Goal: Task Accomplishment & Management: Complete application form

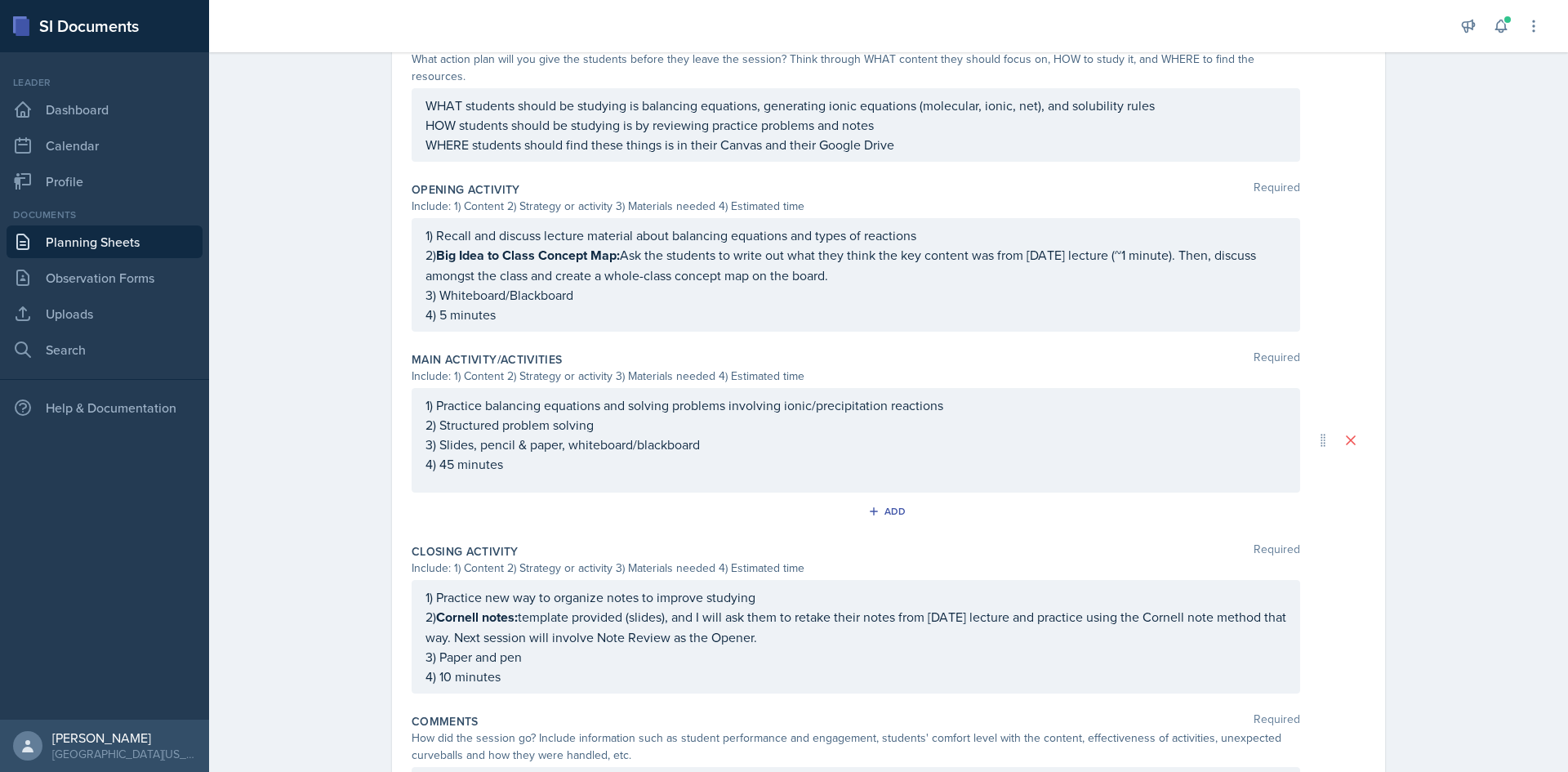
scroll to position [568, 0]
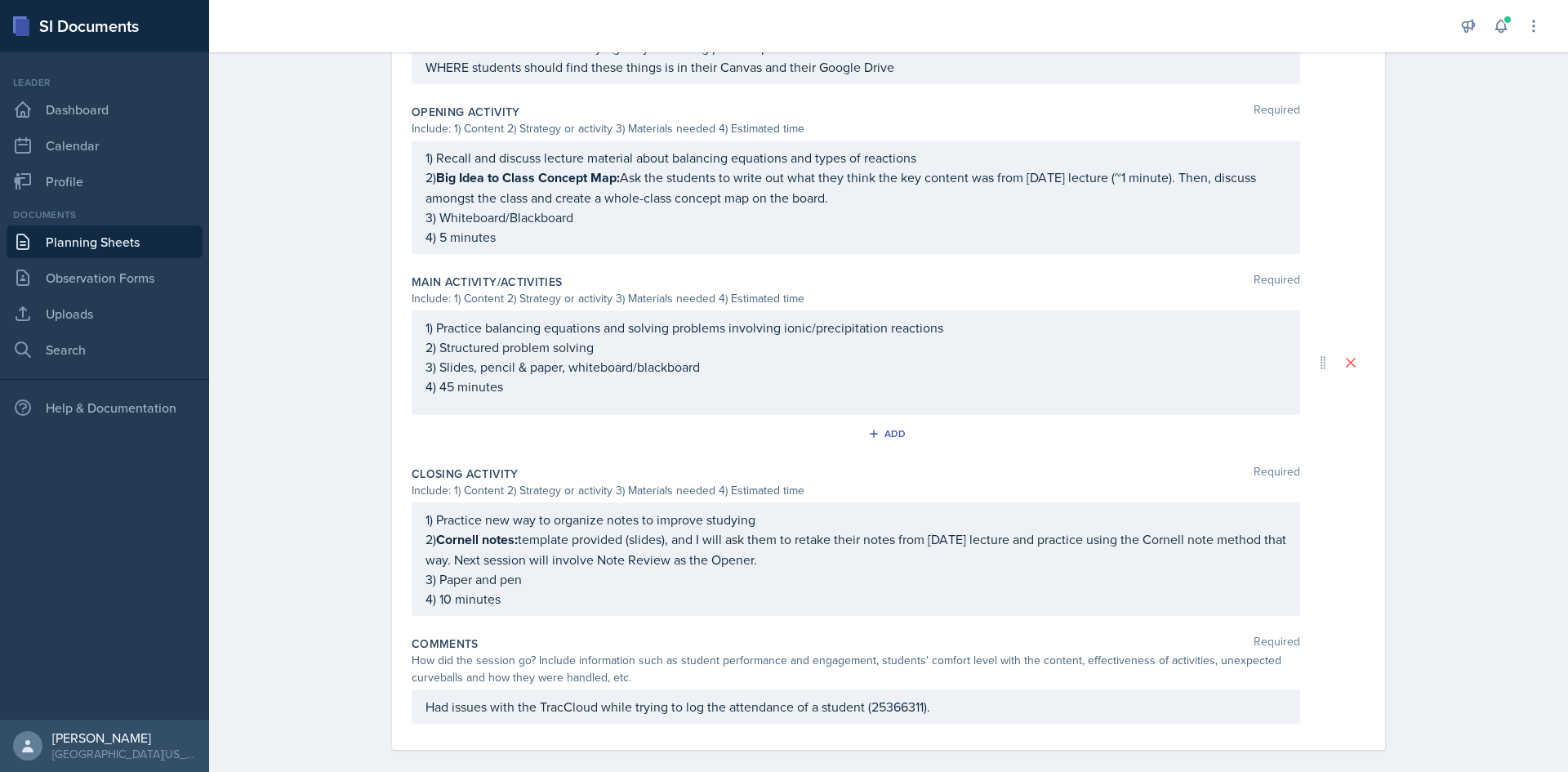
click at [1046, 700] on div "Had issues with the TracCloud while trying to log the attendance of a student (…" at bounding box center [856, 706] width 889 height 34
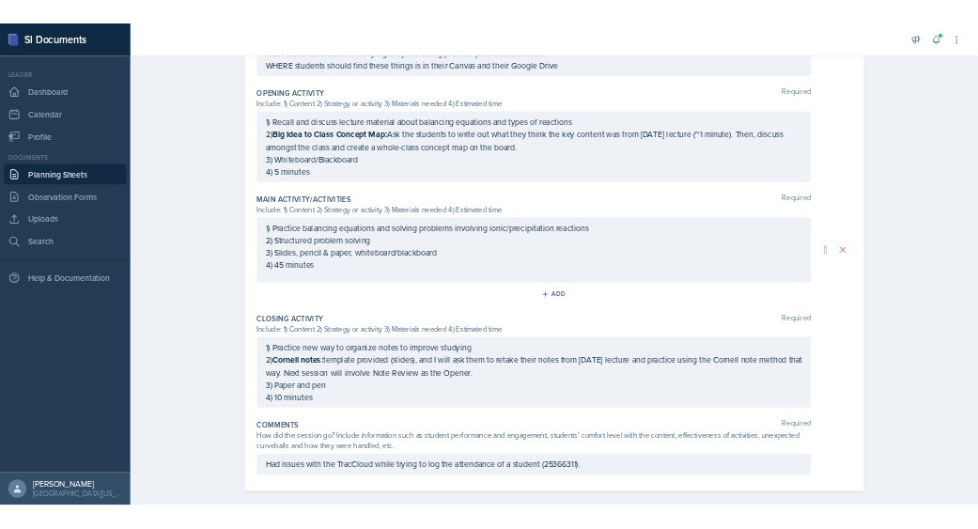
scroll to position [686, 0]
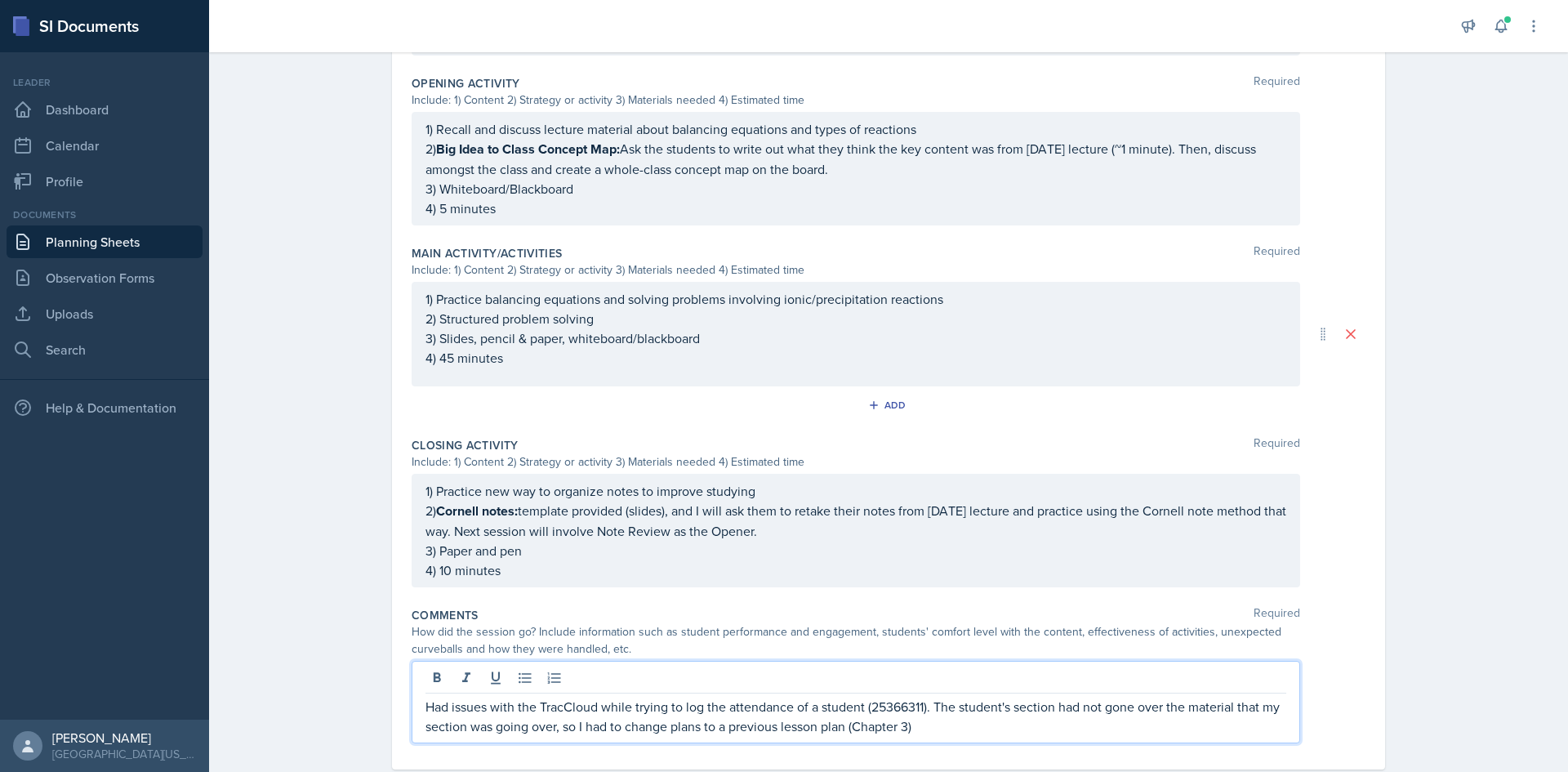
click at [547, 706] on p "Had issues with the TracCloud while trying to log the attendance of a student (…" at bounding box center [856, 716] width 861 height 39
click at [562, 709] on p "Had issues with the TracCloud while trying to log the attendance of a student (…" at bounding box center [856, 716] width 861 height 39
click at [668, 729] on p "Had issues with the TracCloud while trying to log the attendance of a student (…" at bounding box center [856, 727] width 861 height 59
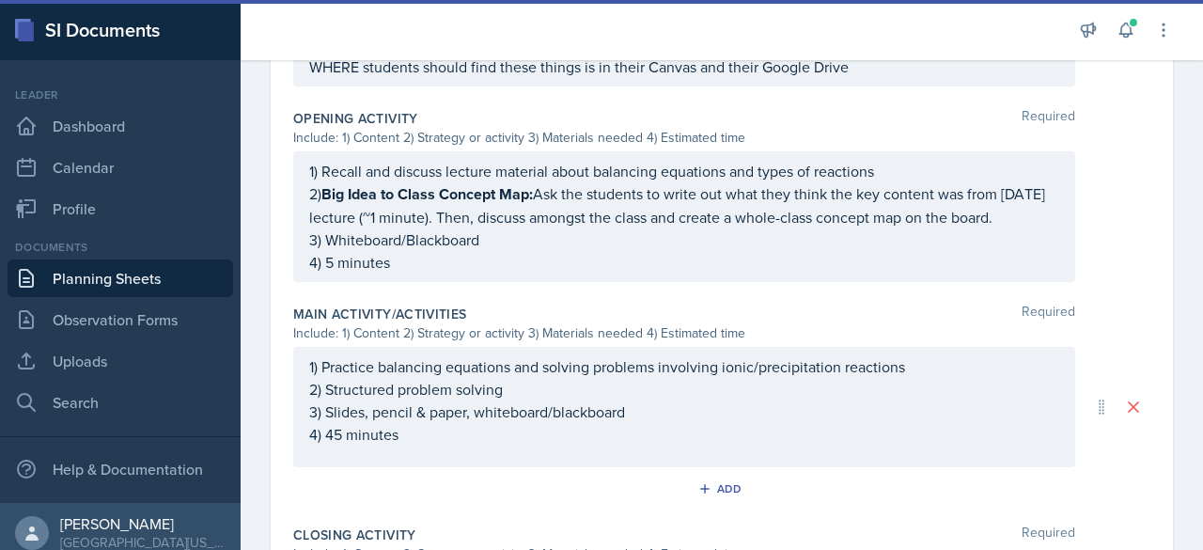
scroll to position [1173, 0]
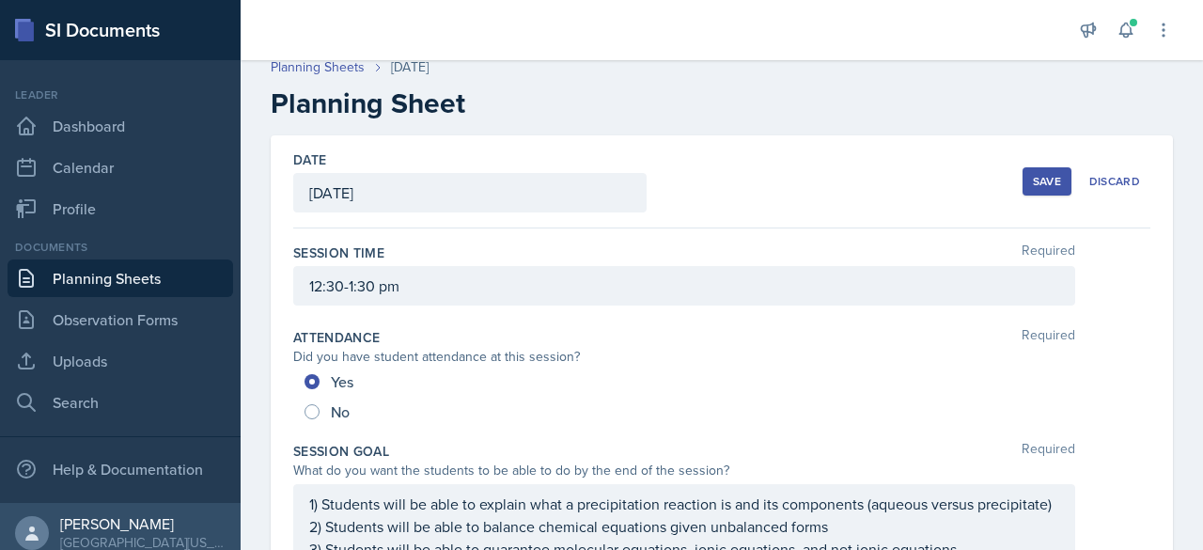
scroll to position [0, 0]
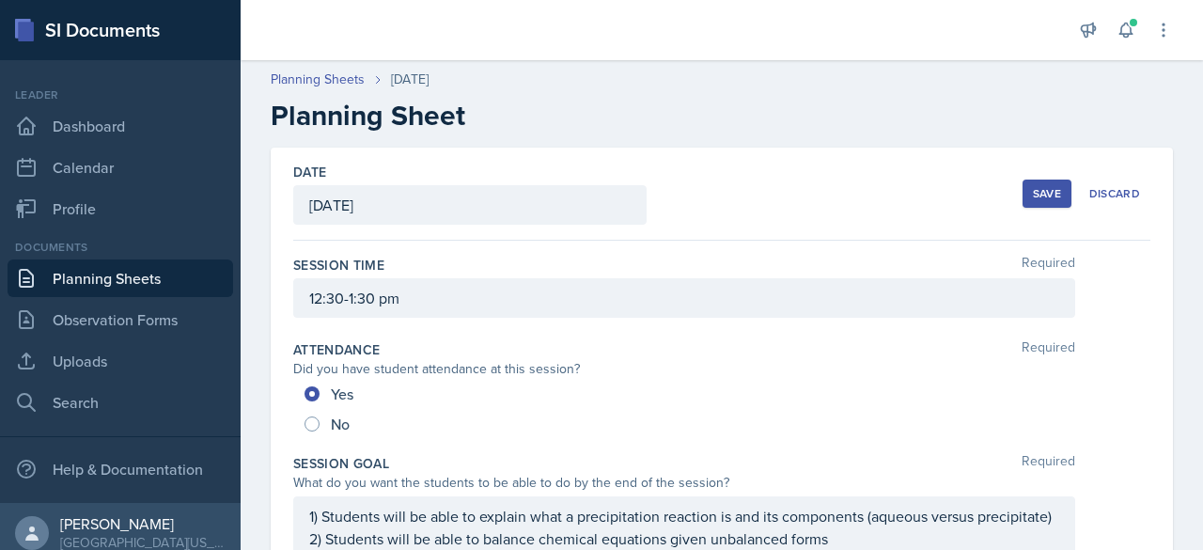
click at [1023, 191] on button "Save" at bounding box center [1047, 194] width 49 height 28
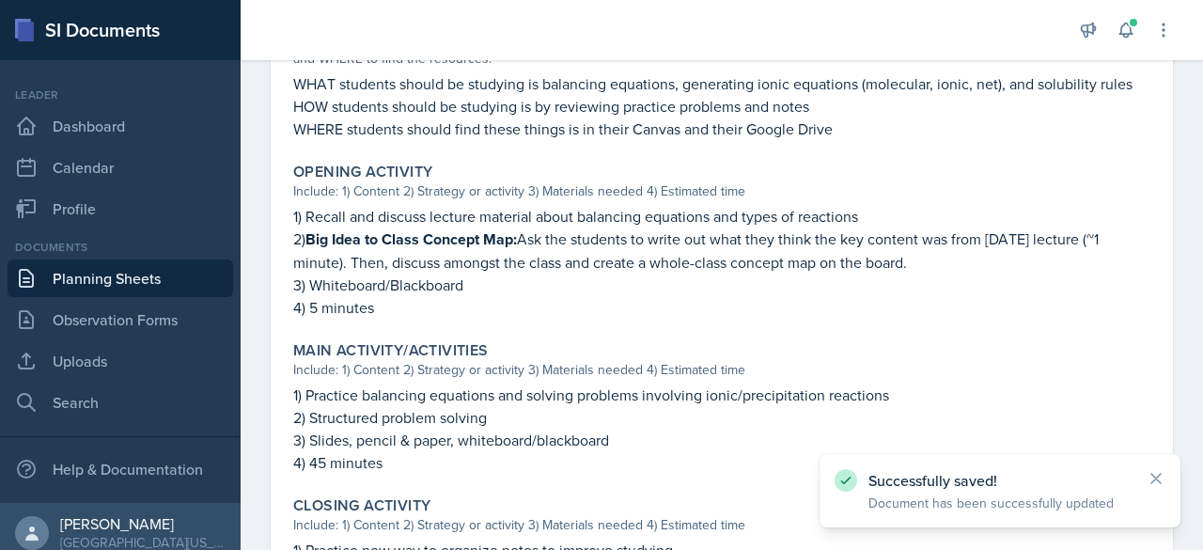
scroll to position [946, 0]
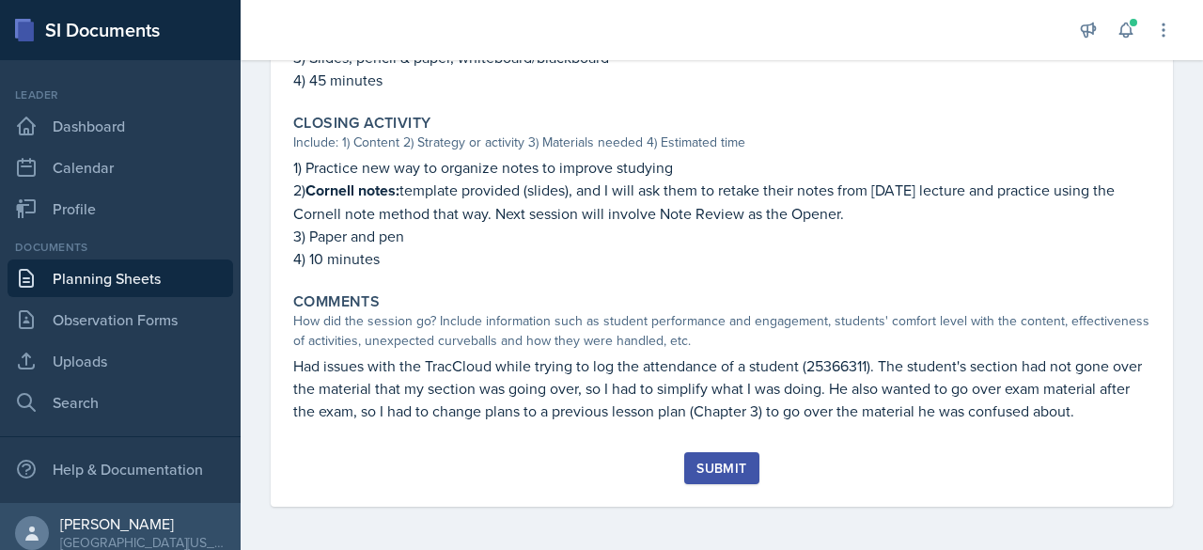
click at [735, 461] on div "Submit" at bounding box center [721, 468] width 50 height 15
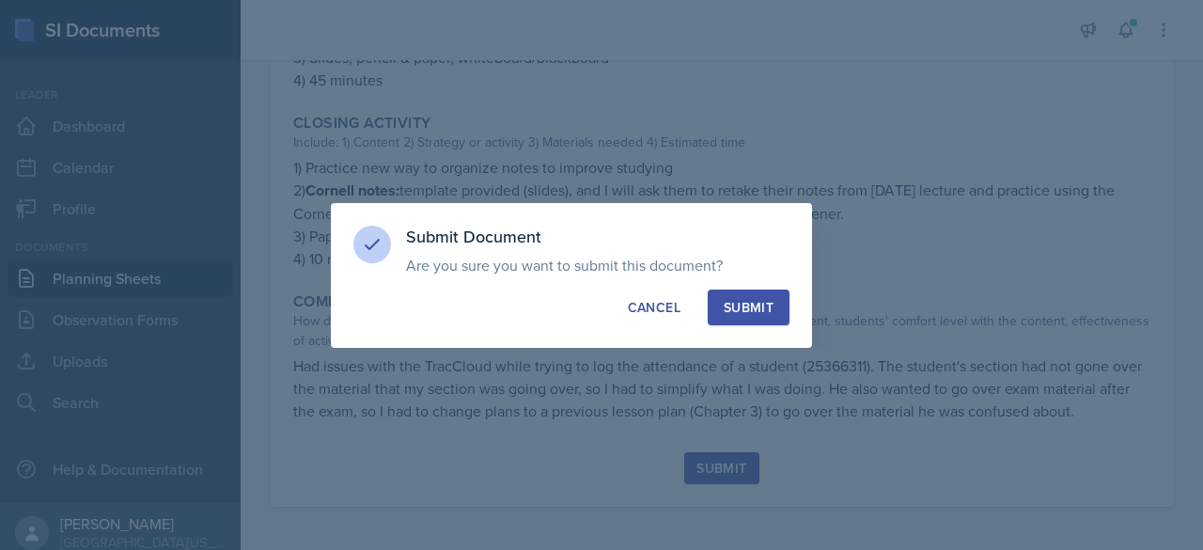
click at [744, 302] on div "Submit" at bounding box center [749, 307] width 50 height 19
radio input "true"
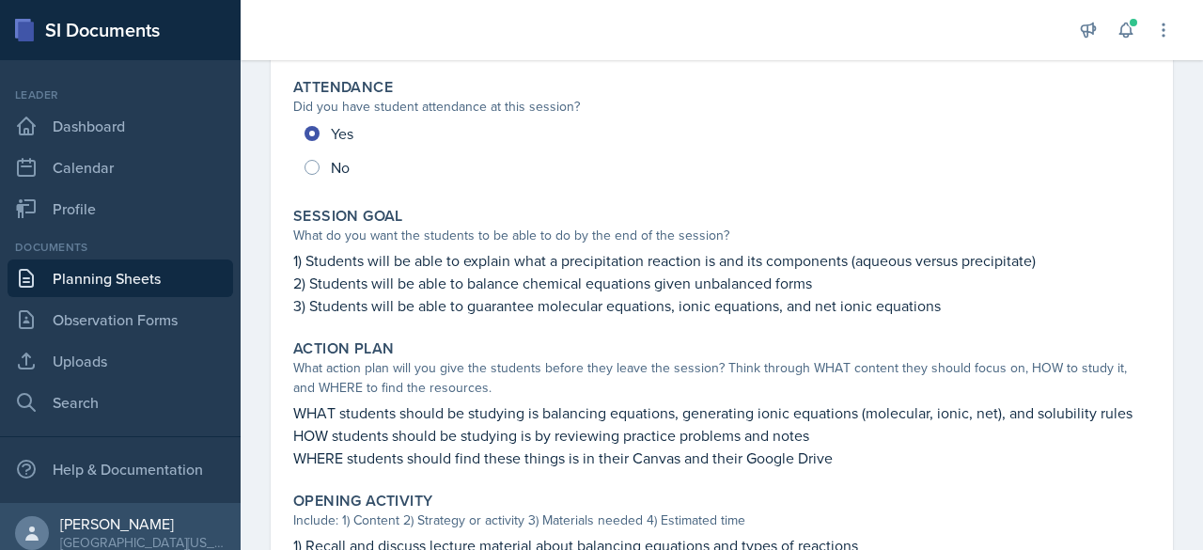
scroll to position [0, 0]
